Goal: Information Seeking & Learning: Learn about a topic

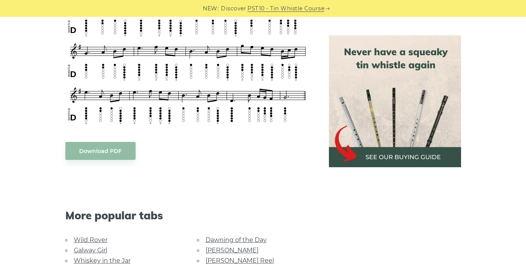
scroll to position [533, 0]
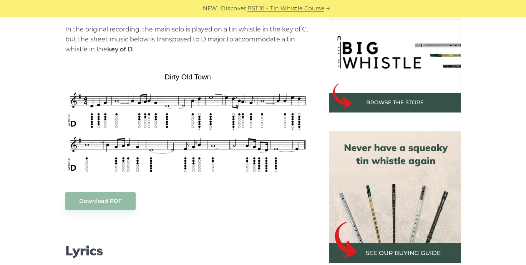
scroll to position [239, 0]
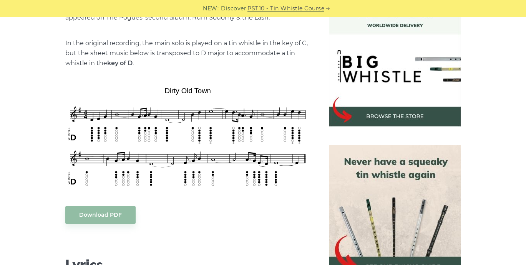
scroll to position [422, 0]
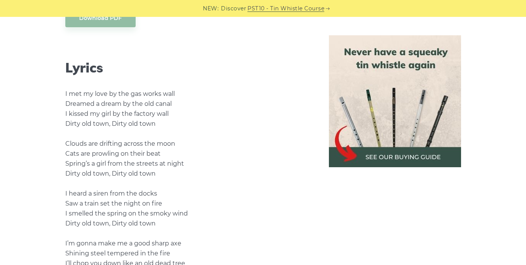
click at [36, 129] on div "Sheet music notes and tab to play Dirty Old Town on a tin whistle ([PERSON_NAME…" at bounding box center [263, 235] width 470 height 874
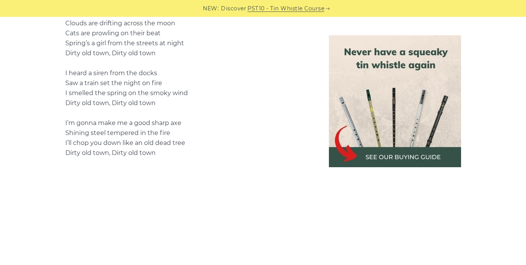
scroll to position [546, 0]
